Goal: Transaction & Acquisition: Purchase product/service

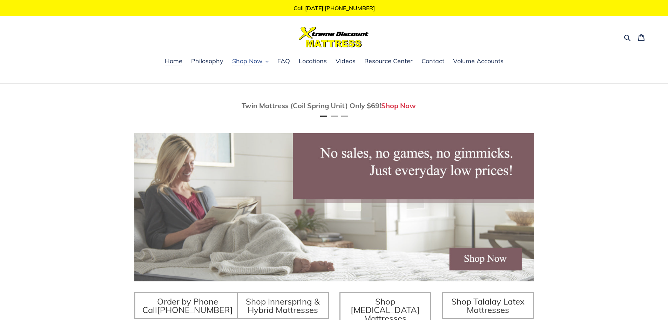
click at [247, 63] on span "Shop Now" at bounding box center [247, 61] width 31 height 8
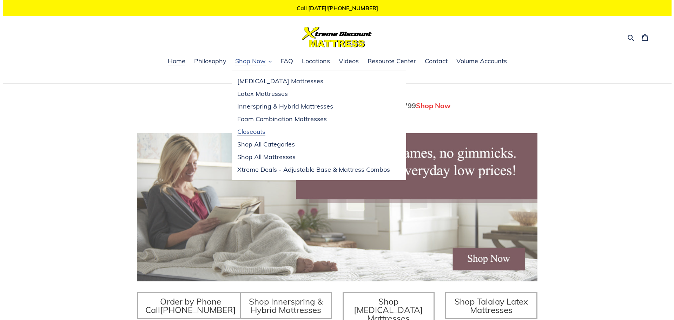
scroll to position [0, 400]
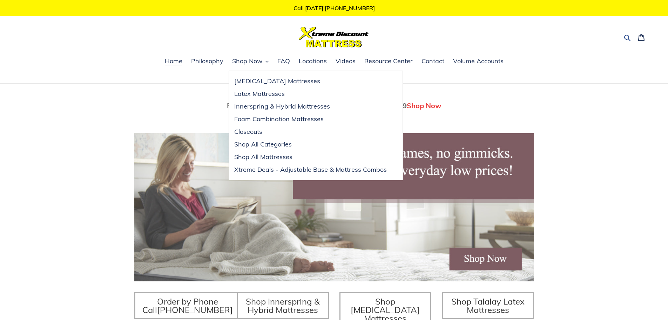
click at [628, 36] on icon "button" at bounding box center [627, 37] width 7 height 7
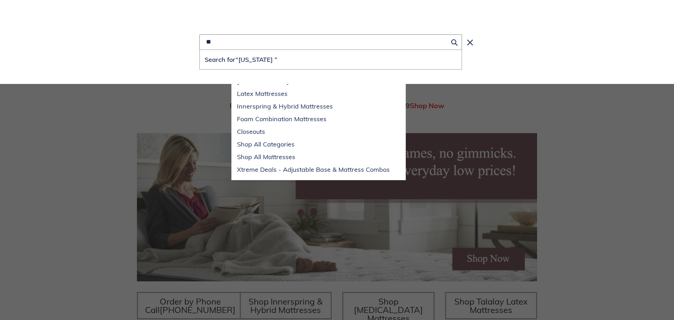
type input "*"
type input "**********"
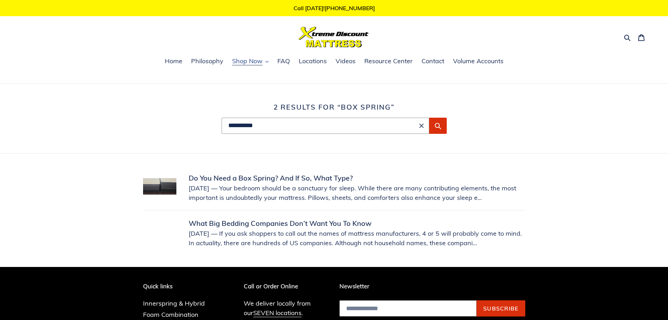
click at [246, 62] on span "Shop Now" at bounding box center [247, 61] width 31 height 8
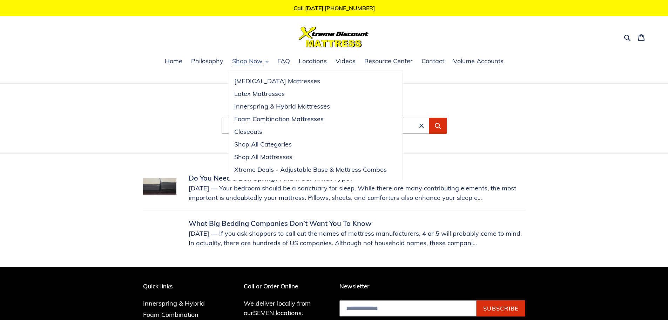
click at [246, 62] on span "Shop Now" at bounding box center [247, 61] width 31 height 8
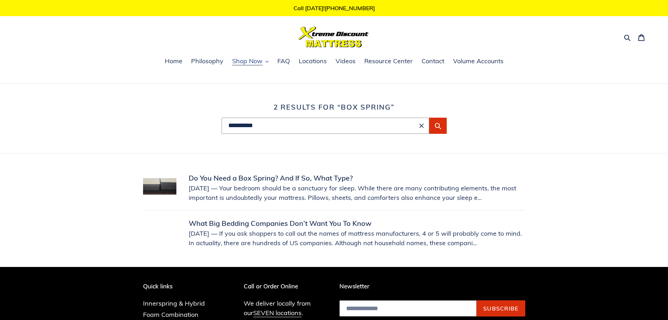
click at [246, 62] on span "Shop Now" at bounding box center [247, 61] width 31 height 8
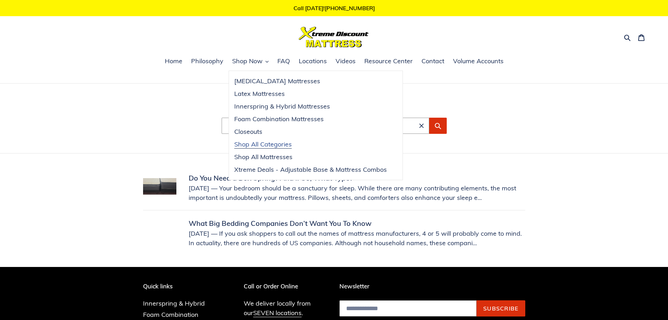
click at [250, 145] on span "Shop All Categories" at bounding box center [263, 144] width 58 height 8
